Goal: Task Accomplishment & Management: Manage account settings

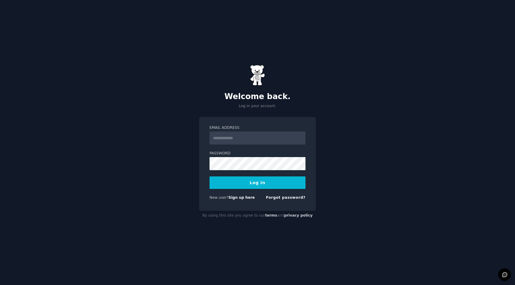
click at [239, 138] on input "Email Address" at bounding box center [257, 138] width 96 height 13
type input "**********"
click at [209, 177] on button "Log In" at bounding box center [257, 183] width 96 height 13
